Goal: Task Accomplishment & Management: Complete application form

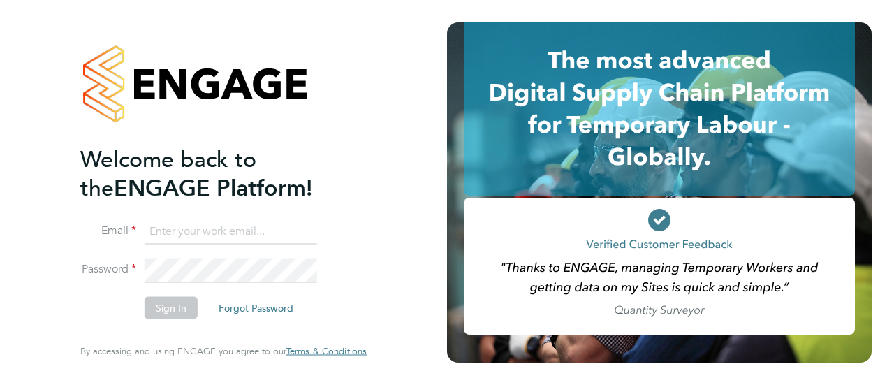
type input "ckirwan1963@gmail.com"
click at [171, 312] on button "Sign In" at bounding box center [171, 308] width 53 height 22
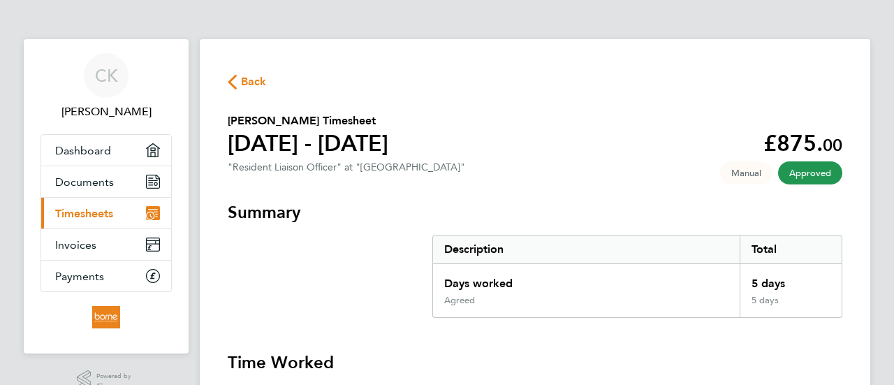
click at [96, 219] on span "Timesheets" at bounding box center [84, 213] width 58 height 13
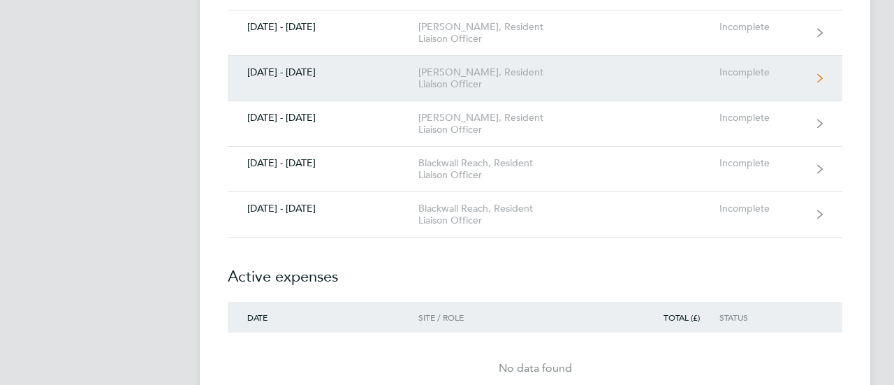
scroll to position [1258, 0]
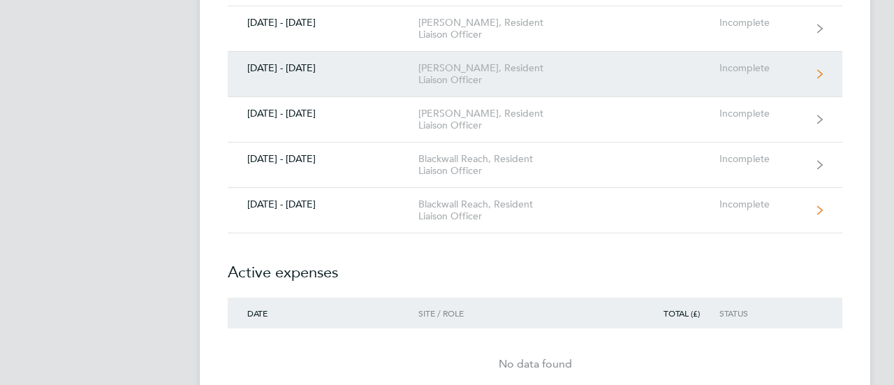
click at [297, 203] on link "[DATE] - [DATE] Blackwall Reach, Resident Liaison Officer Incomplete" at bounding box center [535, 210] width 615 height 45
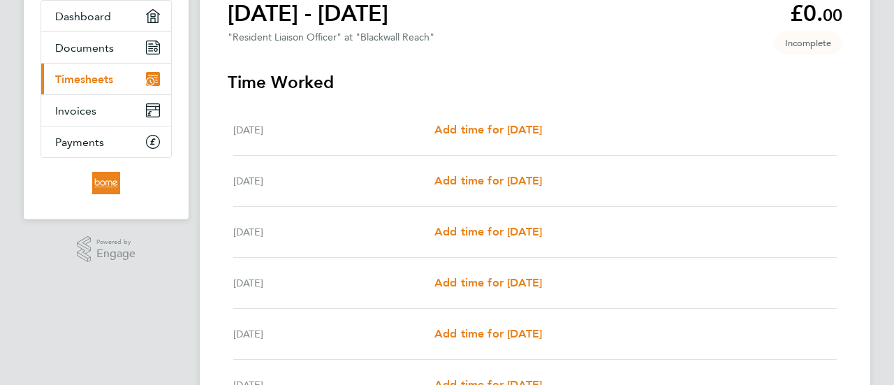
scroll to position [140, 0]
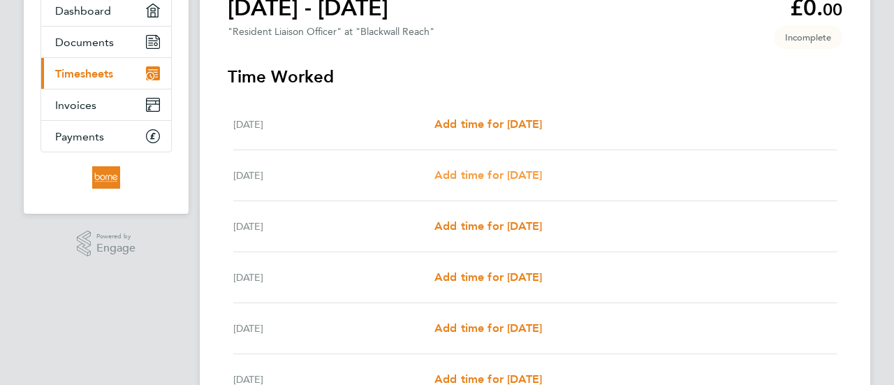
click at [451, 179] on span "Add time for [DATE]" at bounding box center [489, 174] width 108 height 13
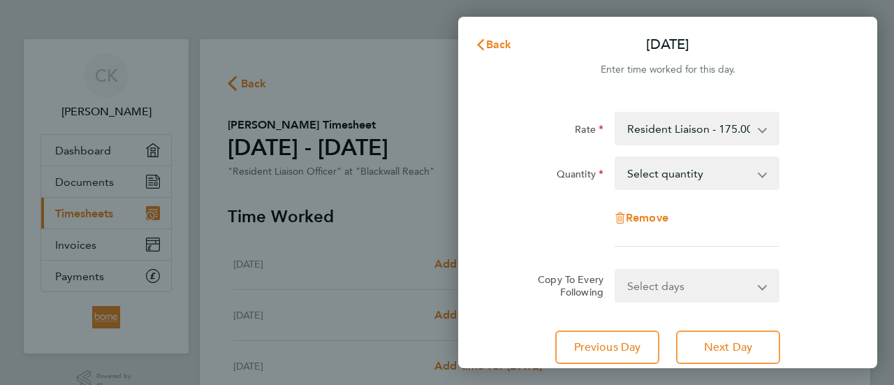
click at [762, 174] on app-icon-cross-button at bounding box center [770, 173] width 17 height 31
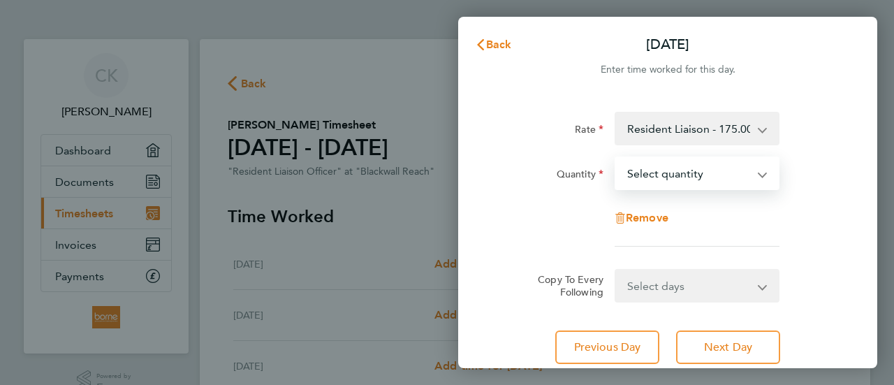
click at [759, 173] on select "Select quantity 0.5 1" at bounding box center [688, 173] width 145 height 31
select select "1"
click at [616, 158] on select "Select quantity 0.5 1" at bounding box center [688, 173] width 145 height 31
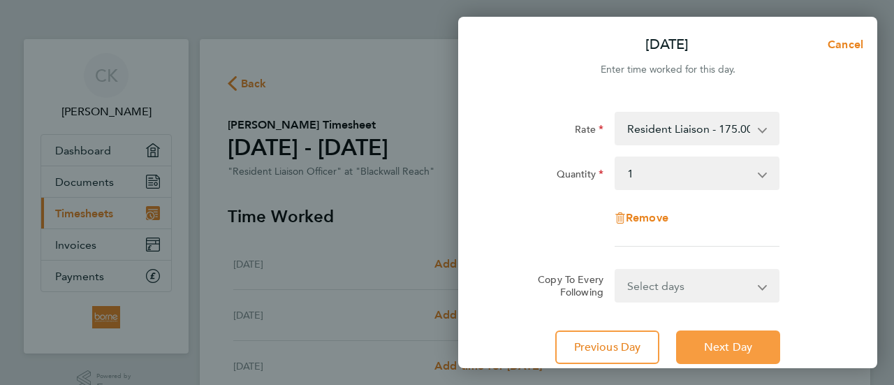
click at [746, 347] on span "Next Day" at bounding box center [728, 347] width 48 height 14
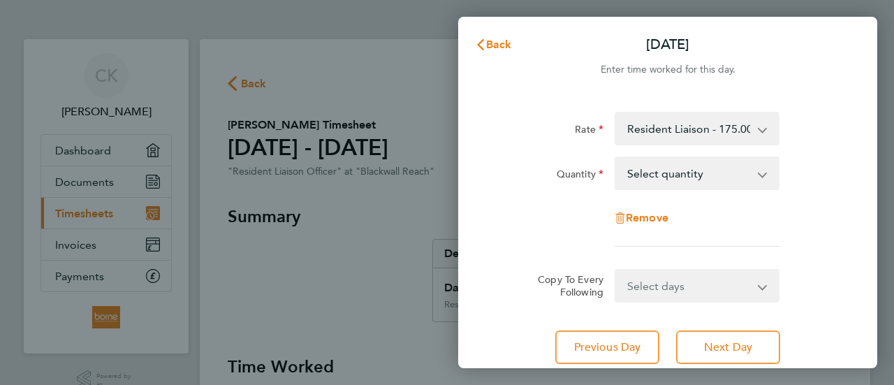
click at [762, 173] on app-icon-cross-button at bounding box center [770, 173] width 17 height 31
click at [761, 175] on select "Select quantity 0.5 1" at bounding box center [688, 173] width 145 height 31
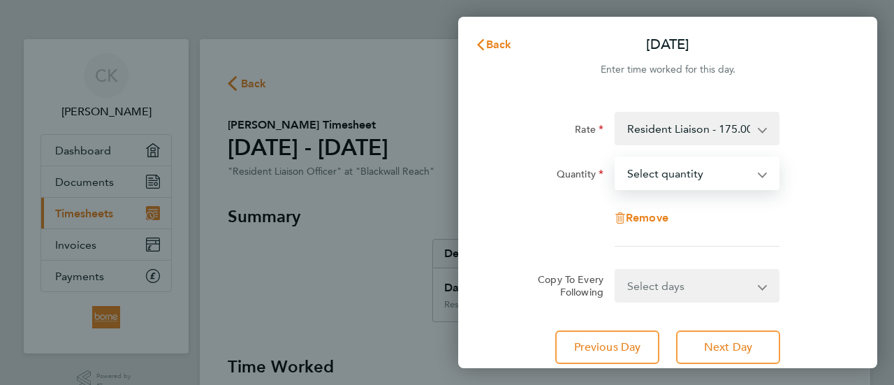
select select "1"
click at [616, 158] on select "Select quantity 0.5 1" at bounding box center [688, 173] width 145 height 31
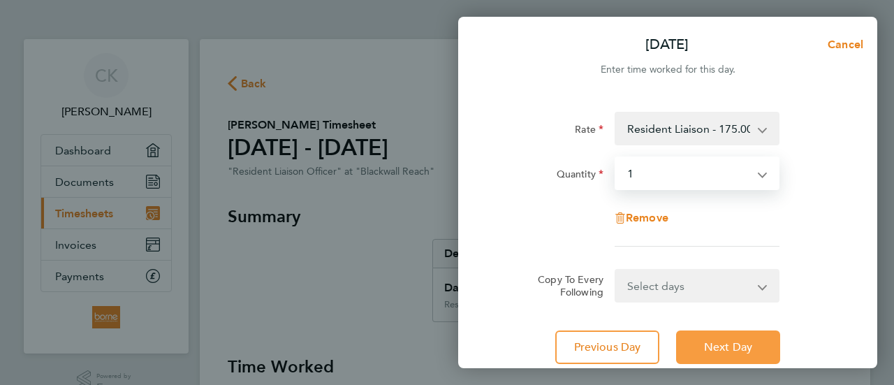
click at [728, 350] on span "Next Day" at bounding box center [728, 347] width 48 height 14
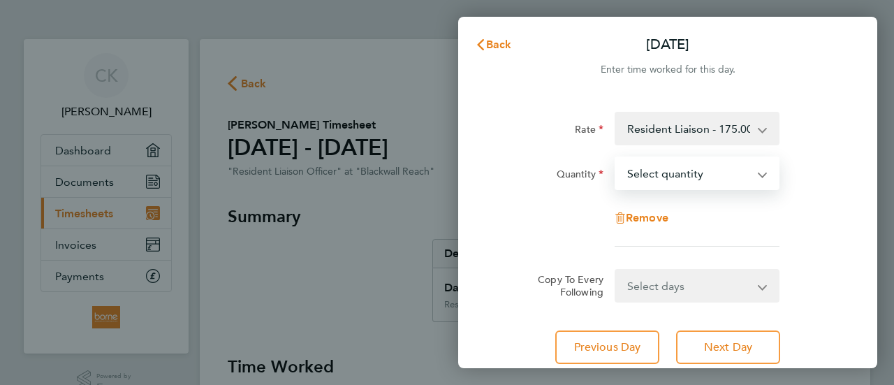
click at [760, 173] on select "Select quantity 0.5 1" at bounding box center [688, 173] width 145 height 31
select select "0.5"
click at [616, 158] on select "Select quantity 0.5 1" at bounding box center [688, 173] width 145 height 31
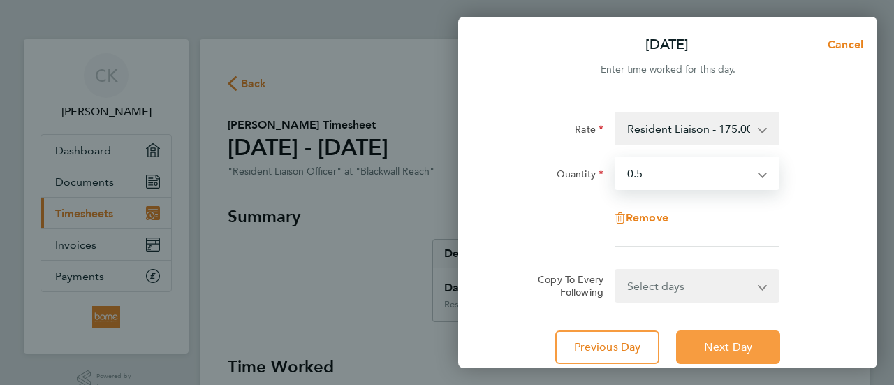
click at [729, 345] on span "Next Day" at bounding box center [728, 347] width 48 height 14
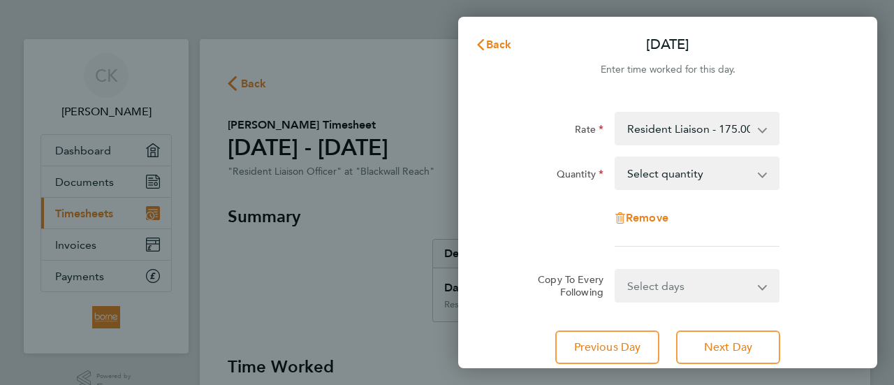
click at [760, 174] on select "Select quantity 0.5 1" at bounding box center [688, 173] width 145 height 31
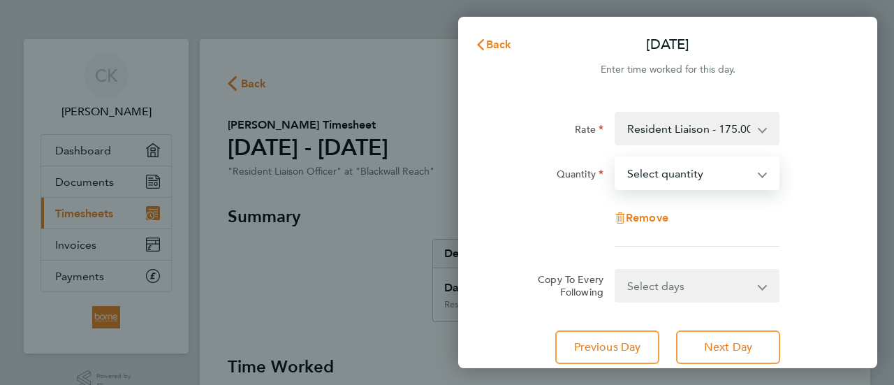
select select "1"
click at [616, 158] on select "Select quantity 0.5 1" at bounding box center [688, 173] width 145 height 31
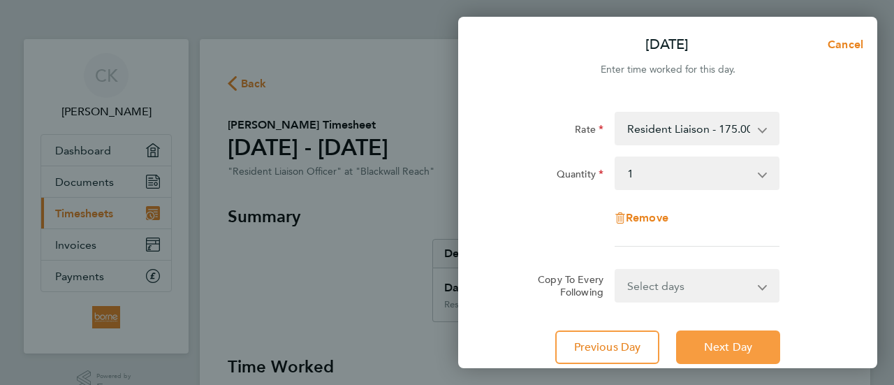
click at [714, 347] on span "Next Day" at bounding box center [728, 347] width 48 height 14
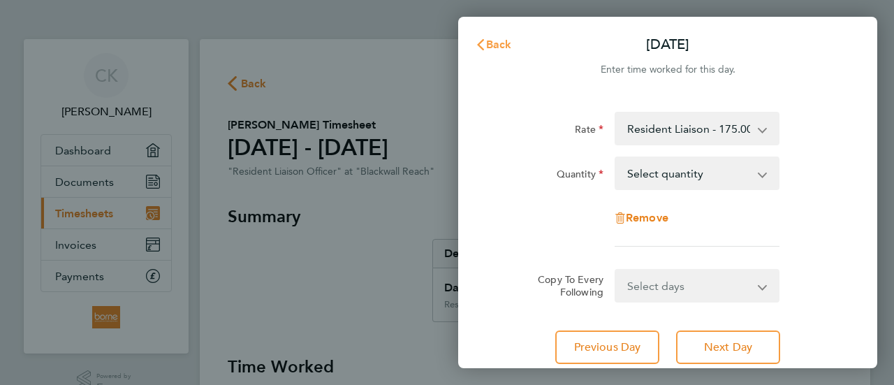
click at [481, 45] on icon "button" at bounding box center [480, 44] width 11 height 11
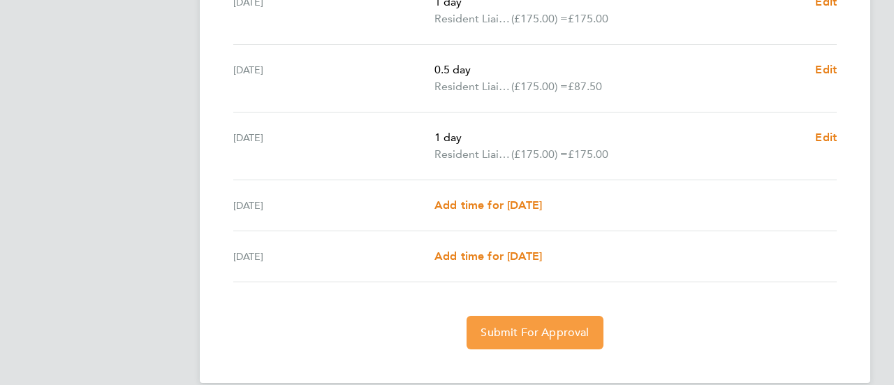
scroll to position [549, 0]
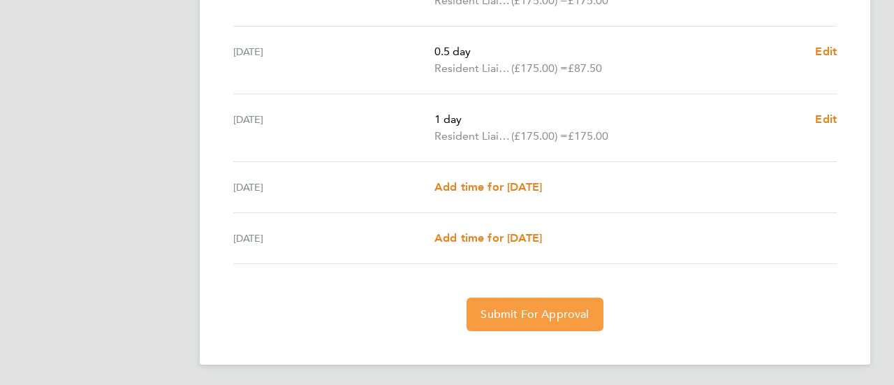
click at [528, 314] on span "Submit For Approval" at bounding box center [535, 314] width 108 height 14
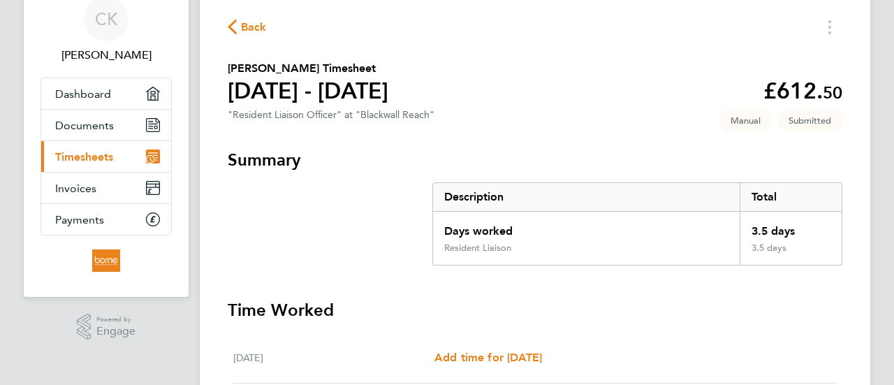
scroll to position [70, 0]
